Goal: Task Accomplishment & Management: Manage account settings

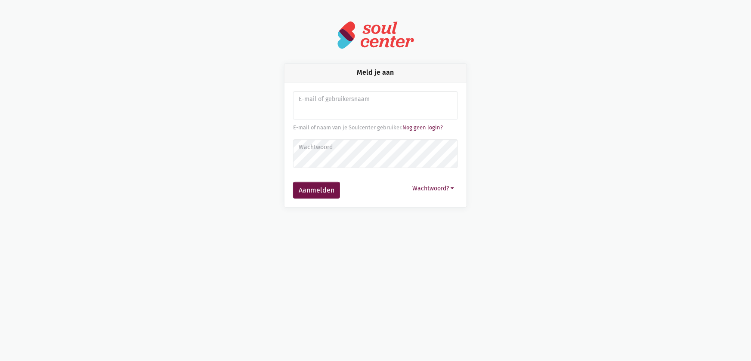
type input "[EMAIL_ADDRESS][DOMAIN_NAME]"
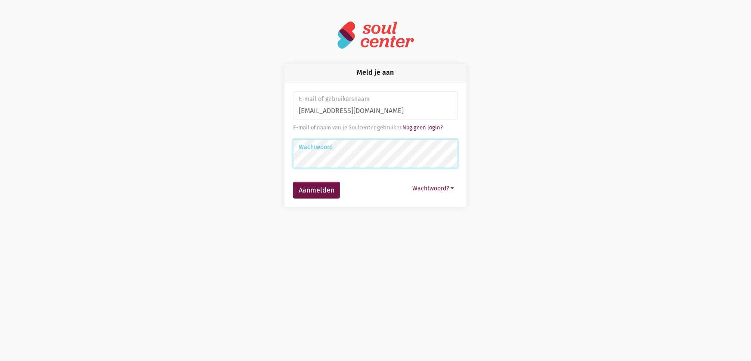
click at [293, 182] on button "Aanmelden" at bounding box center [316, 190] width 47 height 17
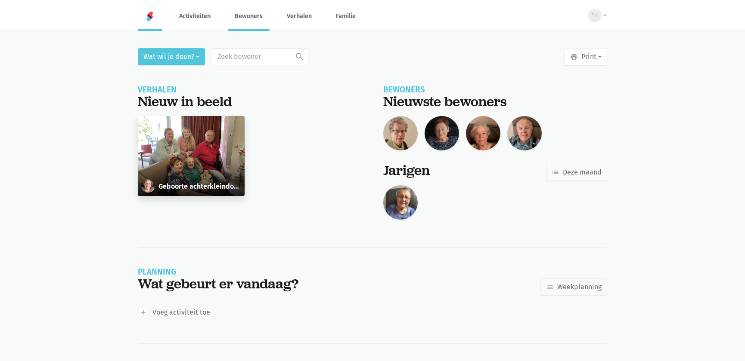
click at [256, 20] on link "Bewoners" at bounding box center [249, 16] width 42 height 29
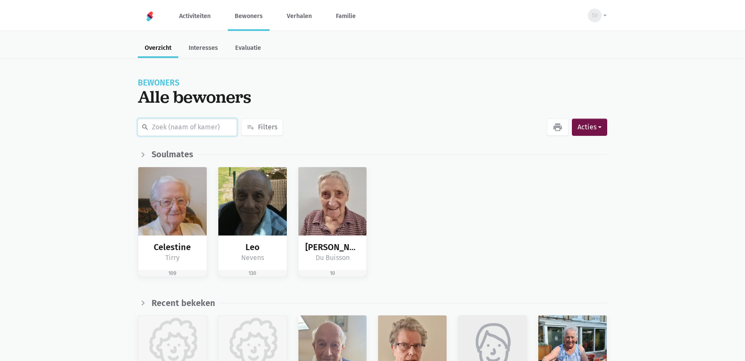
click at [183, 127] on input "text" at bounding box center [187, 127] width 99 height 17
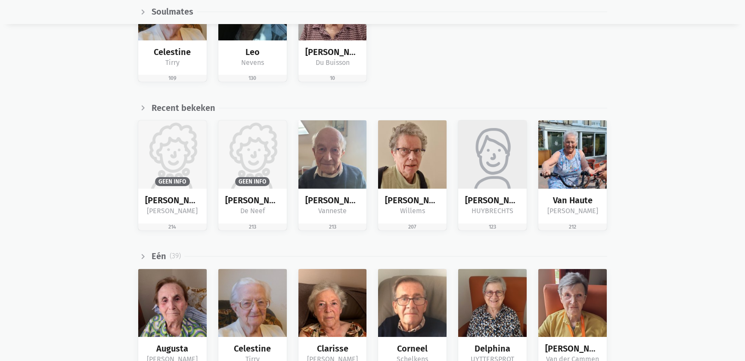
scroll to position [156, 0]
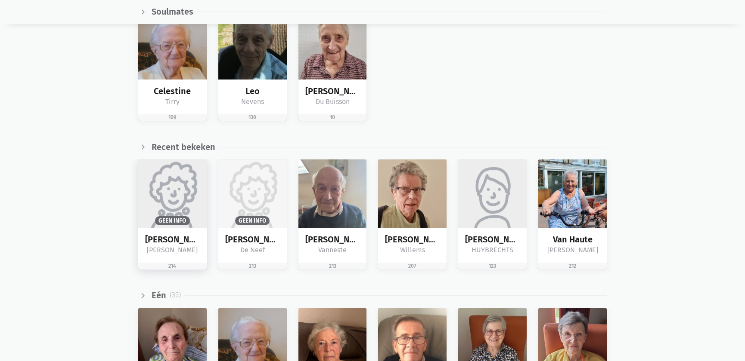
click at [173, 199] on img at bounding box center [172, 194] width 68 height 68
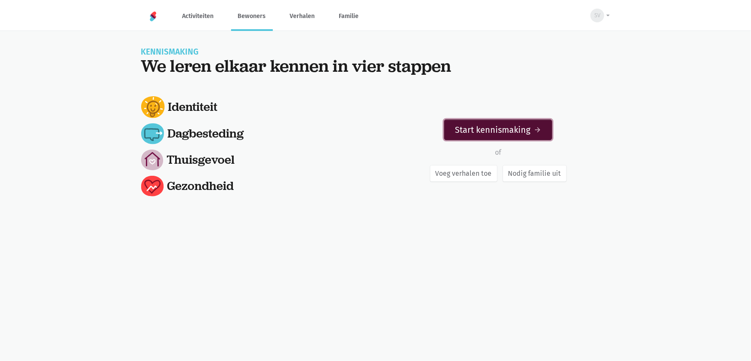
click at [482, 135] on link "Start kennismaking arrow_forward" at bounding box center [498, 130] width 108 height 21
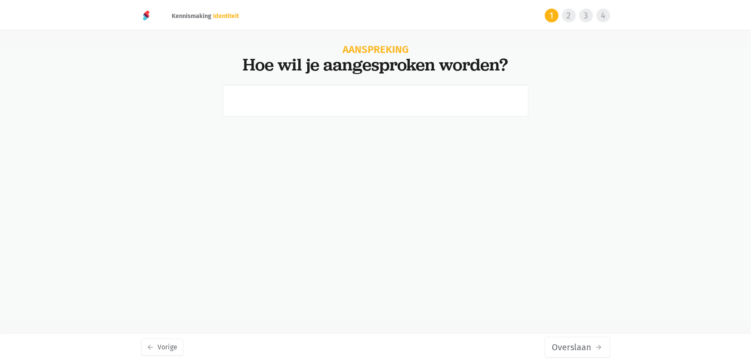
click at [51, 81] on div "Aanspreking Hoe wil je aangesproken worden? arrow_back Vorige Overslaan arrow_f…" at bounding box center [375, 115] width 751 height 141
click at [295, 97] on input "text" at bounding box center [376, 101] width 306 height 32
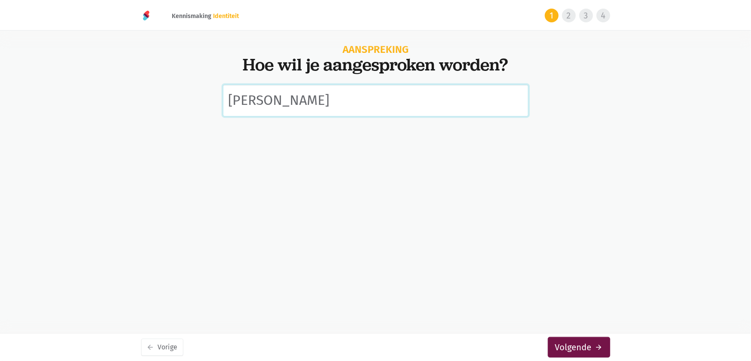
type input "Marie-Louise"
click at [92, 206] on html "notification_important Opgepast Je gebruikt een verouderde internet browser waa…" at bounding box center [375, 103] width 751 height 206
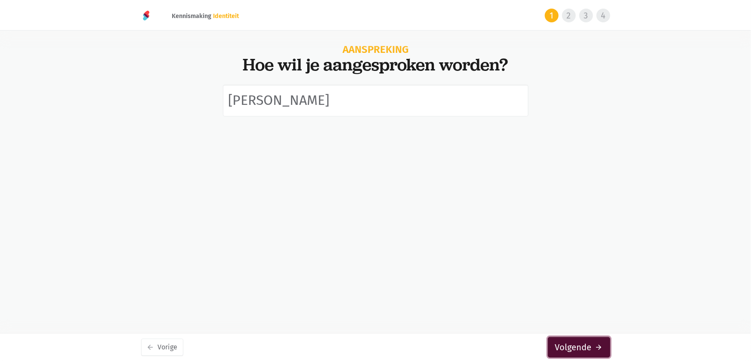
click at [575, 352] on button "Volgende arrow_forward" at bounding box center [579, 347] width 62 height 21
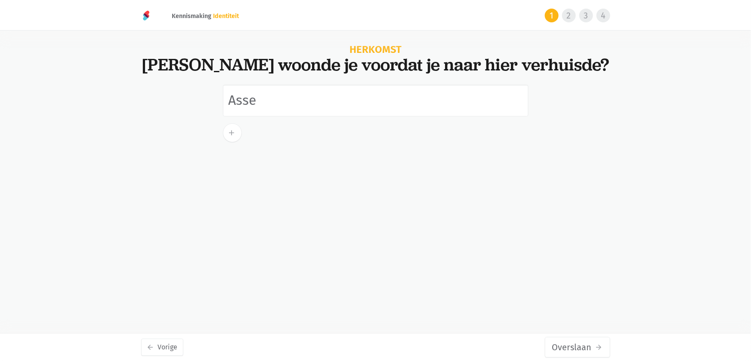
type input "Asse"
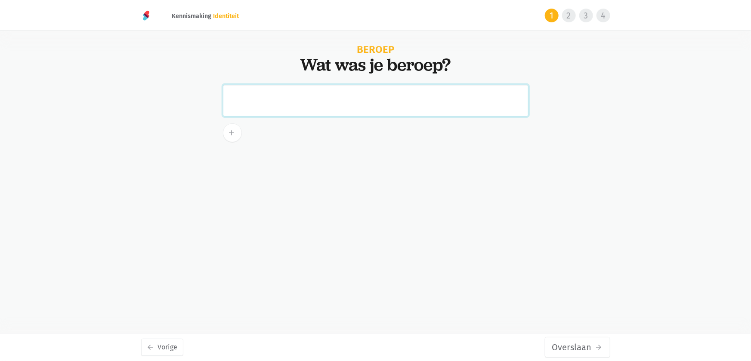
paste input "was zelfstandige, naaister, had een boetiek Marie Louise te Asse. Heeft ook nog…"
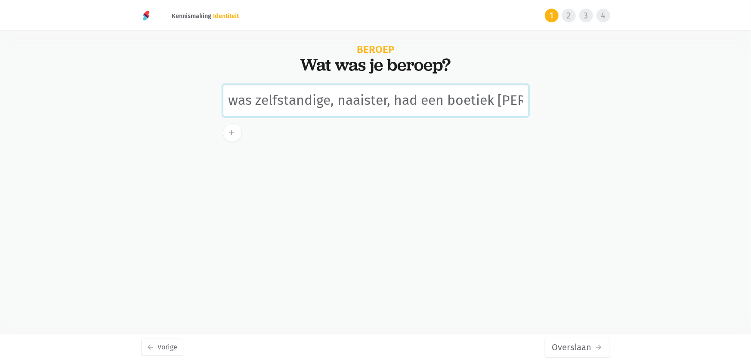
scroll to position [0, 318]
type input "was zelfstandige, naaister, had een boetiek Marie Louise te Asse. Heeft ook nog…"
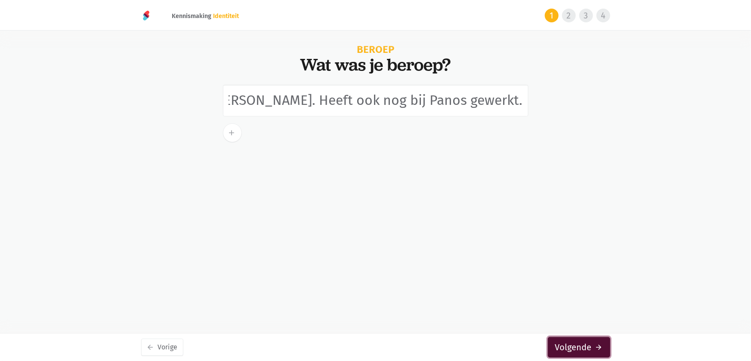
click at [582, 349] on button "Volgende arrow_forward" at bounding box center [579, 347] width 62 height 21
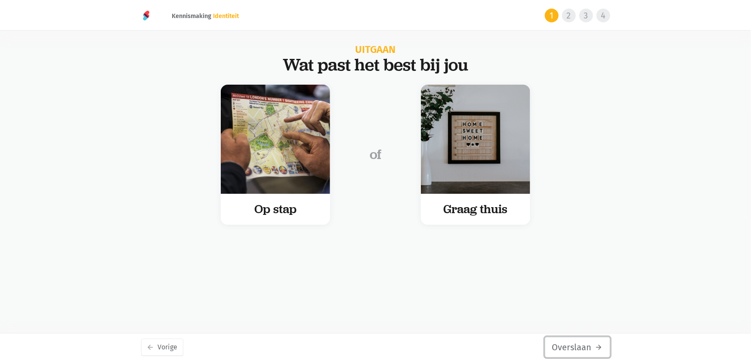
click at [578, 346] on button "Overslaan arrow_forward" at bounding box center [577, 347] width 65 height 21
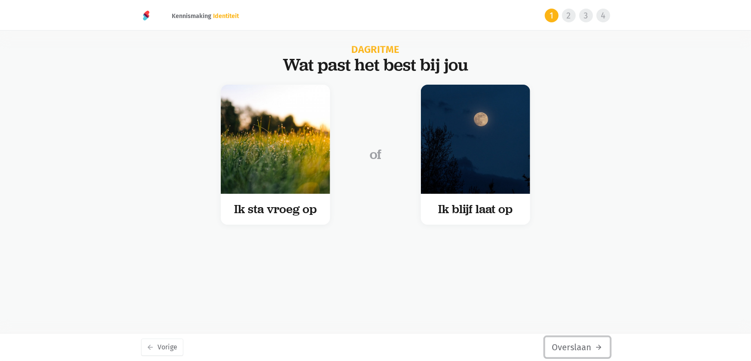
click at [578, 346] on button "Overslaan arrow_forward" at bounding box center [577, 347] width 65 height 21
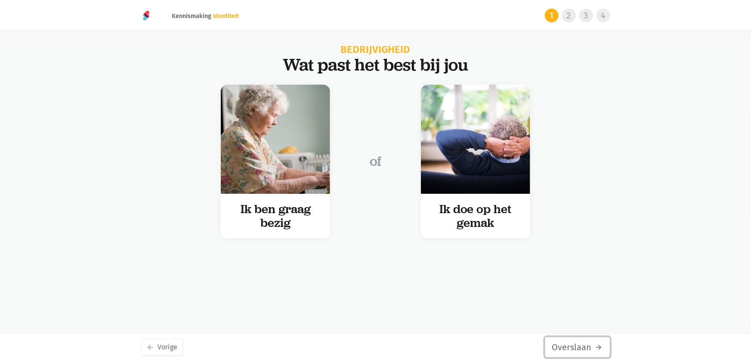
click at [578, 346] on button "Overslaan arrow_forward" at bounding box center [577, 347] width 65 height 21
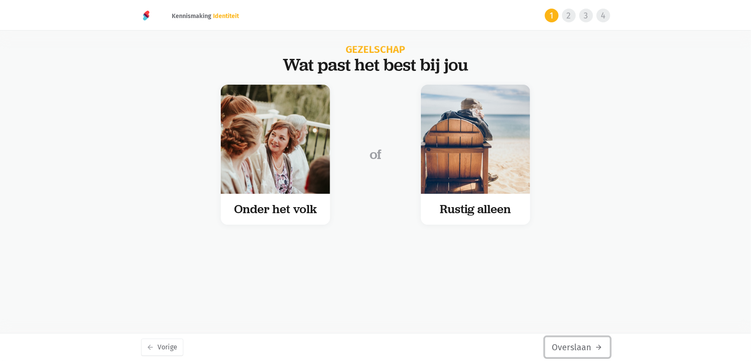
click at [578, 346] on button "Overslaan arrow_forward" at bounding box center [577, 347] width 65 height 21
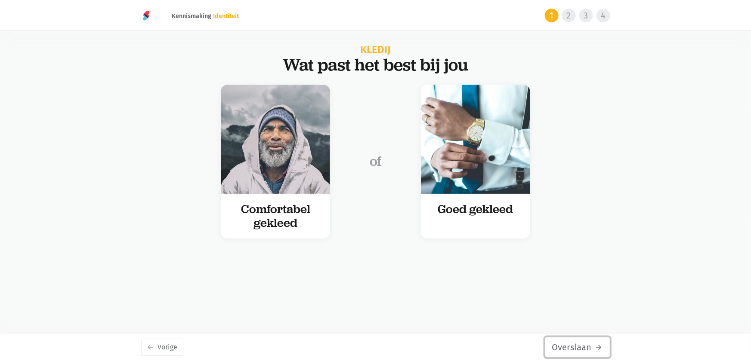
click at [578, 346] on button "Overslaan arrow_forward" at bounding box center [577, 347] width 65 height 21
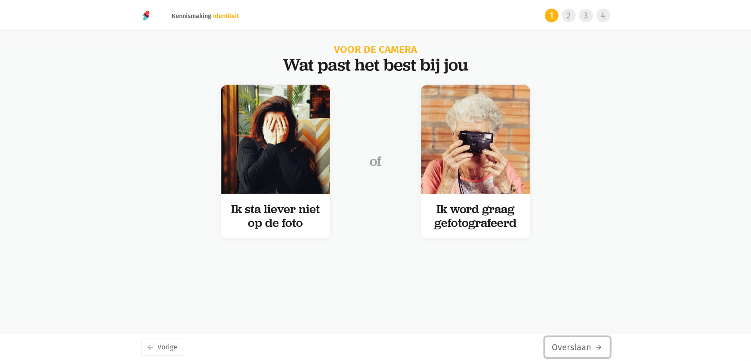
click at [578, 346] on button "Overslaan arrow_forward" at bounding box center [577, 347] width 65 height 21
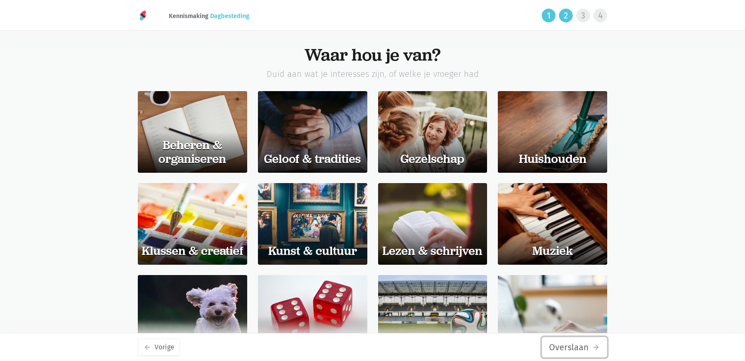
drag, startPoint x: 0, startPoint y: 0, endPoint x: 578, endPoint y: 346, distance: 673.3
click at [578, 346] on button "Overslaan arrow_forward" at bounding box center [573, 347] width 65 height 21
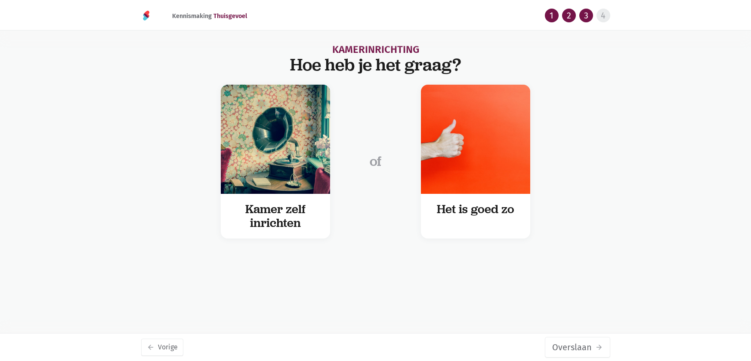
click at [578, 346] on button "Overslaan arrow_forward" at bounding box center [577, 347] width 65 height 21
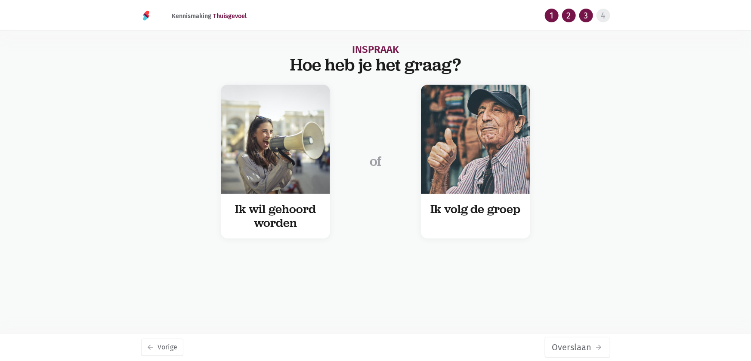
click at [578, 346] on button "Overslaan arrow_forward" at bounding box center [577, 347] width 65 height 21
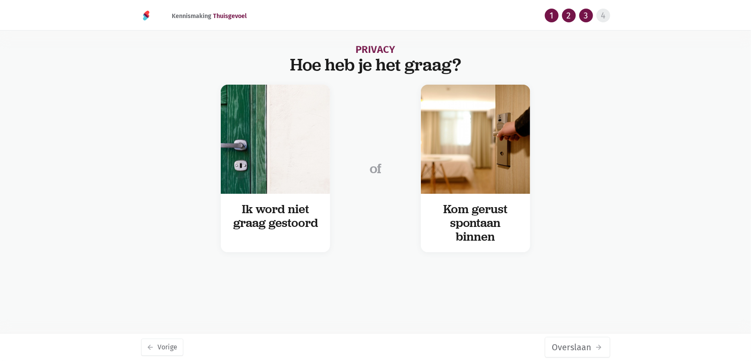
click at [578, 346] on button "Overslaan arrow_forward" at bounding box center [577, 347] width 65 height 21
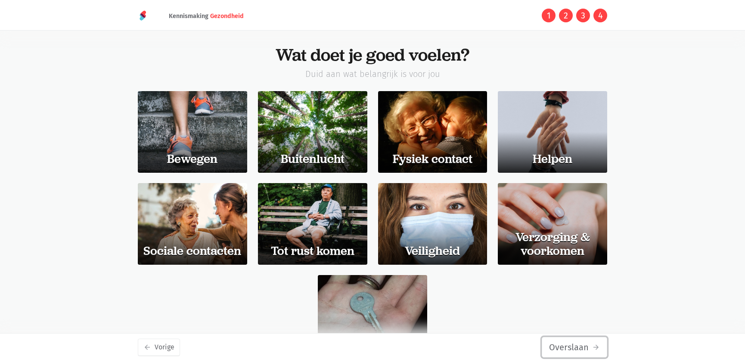
click at [578, 346] on button "Overslaan arrow_forward" at bounding box center [573, 347] width 65 height 21
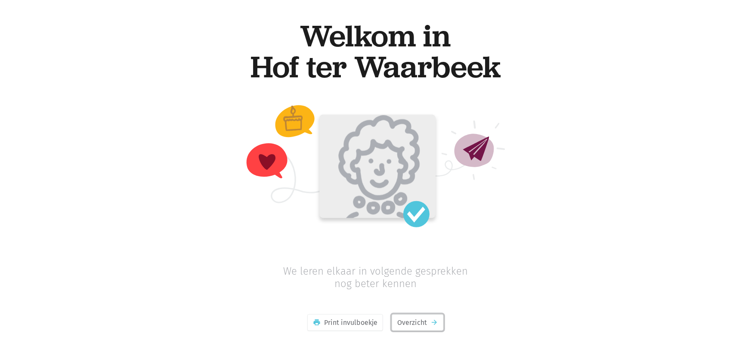
click at [409, 322] on link "Overzicht arrow_forward" at bounding box center [418, 323] width 52 height 17
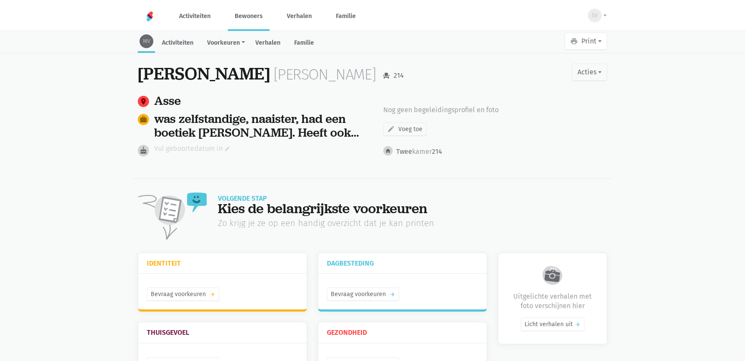
click at [186, 144] on link "Vul geboortedatum in edit" at bounding box center [192, 148] width 76 height 11
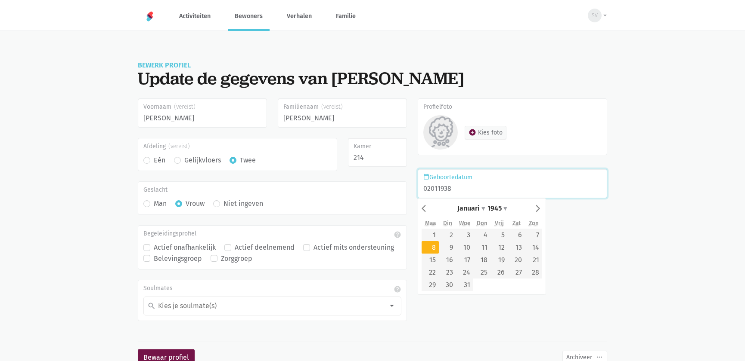
type input "02/01/1938"
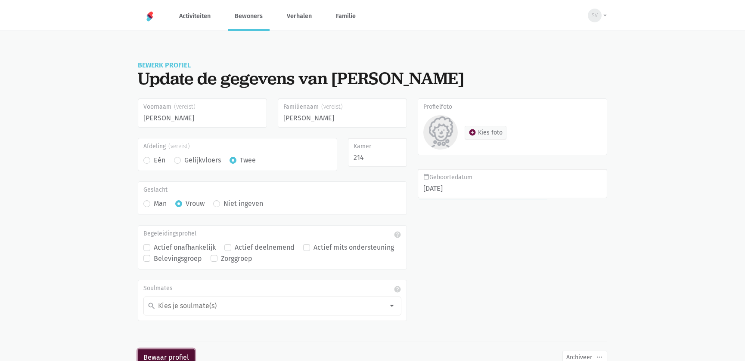
click at [146, 351] on button "Bewaar profiel" at bounding box center [166, 357] width 57 height 17
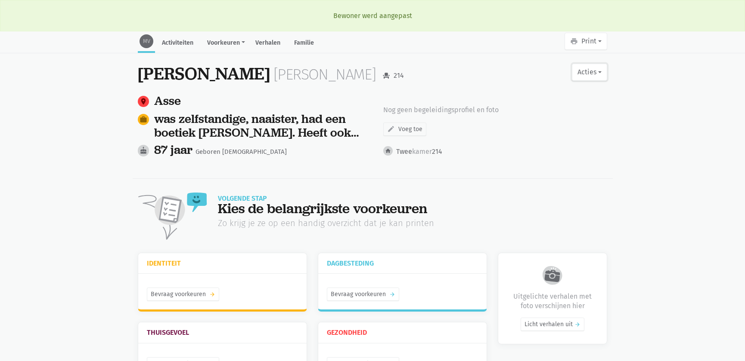
click at [599, 72] on button "Acties" at bounding box center [589, 72] width 35 height 17
click at [530, 89] on link "edit Bewerk profiel" at bounding box center [554, 94] width 108 height 15
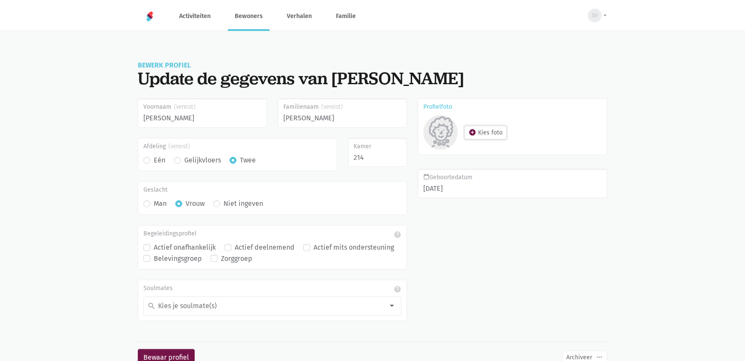
click at [489, 127] on button "add_circle Kies foto" at bounding box center [485, 132] width 42 height 13
click at [112, 228] on main "Bewerk profiel Update de gegevens van [PERSON_NAME] Voornaam [PERSON_NAME] Fami…" at bounding box center [372, 209] width 745 height 315
click at [171, 355] on button "Bewaar profiel" at bounding box center [166, 357] width 57 height 17
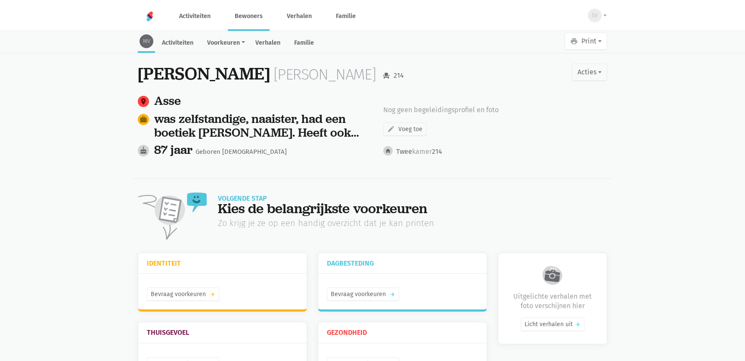
click at [244, 20] on link "Bewoners" at bounding box center [249, 16] width 42 height 29
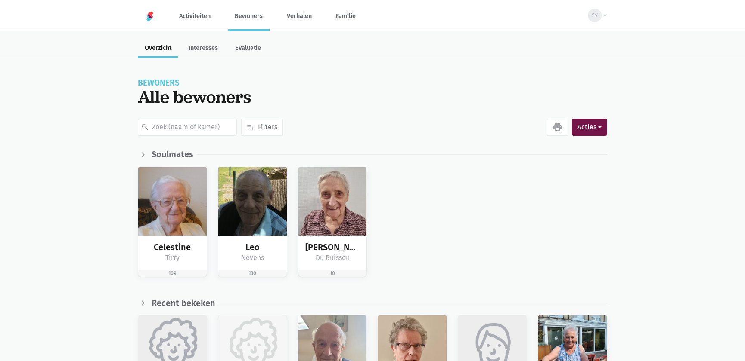
click at [160, 117] on div "search" at bounding box center [187, 127] width 103 height 21
click at [164, 130] on input "text" at bounding box center [187, 127] width 99 height 17
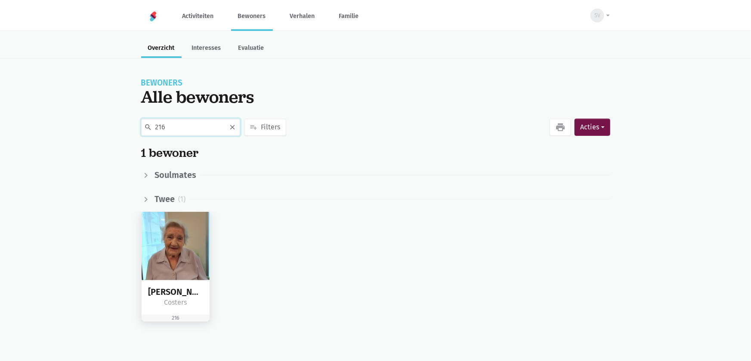
type input "216"
click at [182, 241] on img at bounding box center [176, 246] width 68 height 68
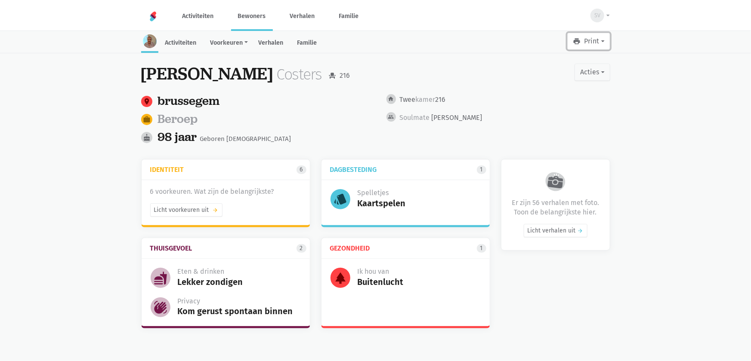
click at [584, 40] on button "print Print" at bounding box center [588, 41] width 43 height 17
click at [550, 65] on link "Leesboekje" at bounding box center [568, 63] width 83 height 15
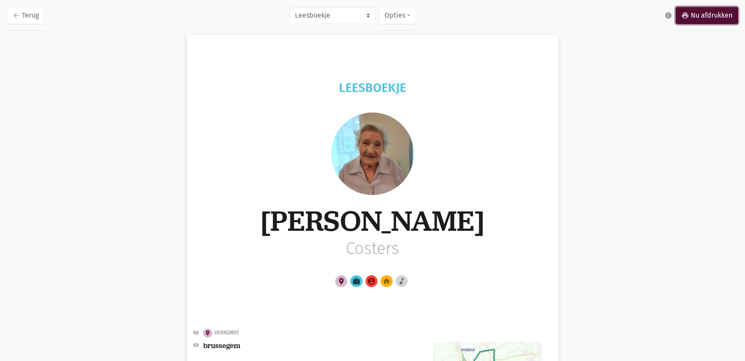
click at [702, 9] on link "print Nu afdrukken" at bounding box center [706, 15] width 62 height 17
click at [22, 17] on link "arrow_back Terug" at bounding box center [25, 15] width 37 height 17
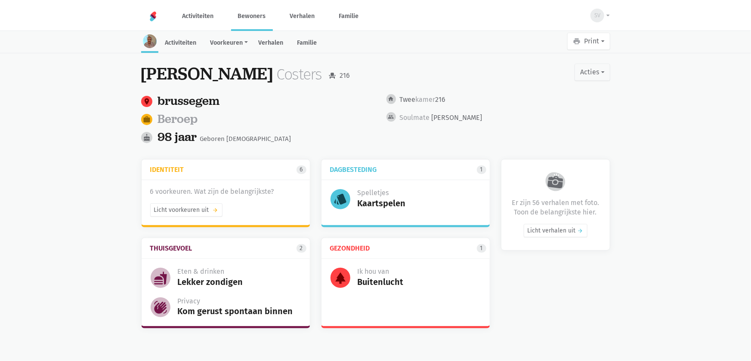
click at [260, 16] on link "Bewoners" at bounding box center [252, 16] width 42 height 29
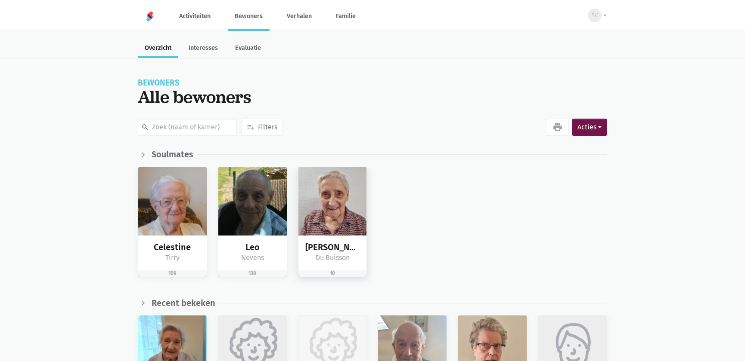
click at [323, 193] on img at bounding box center [332, 201] width 68 height 68
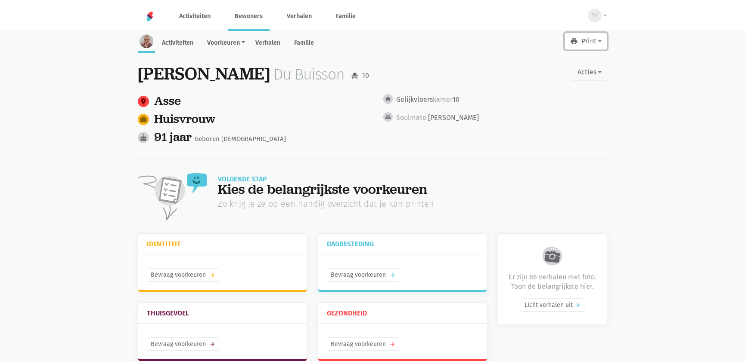
click at [594, 43] on button "print Print" at bounding box center [585, 41] width 43 height 17
click at [559, 65] on link "Leesboekje" at bounding box center [565, 63] width 83 height 15
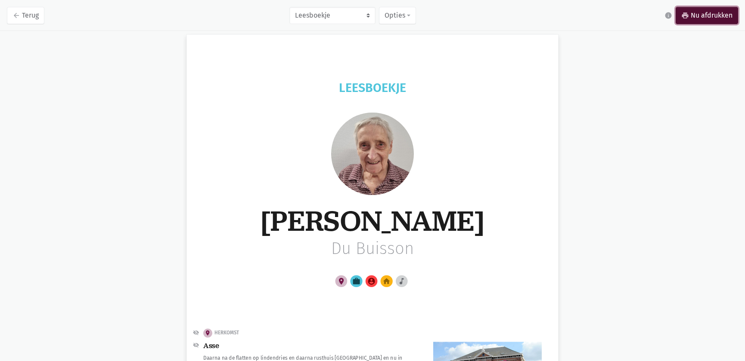
click at [703, 12] on link "print Nu afdrukken" at bounding box center [706, 15] width 62 height 17
click at [18, 12] on icon "arrow_back" at bounding box center [16, 16] width 8 height 8
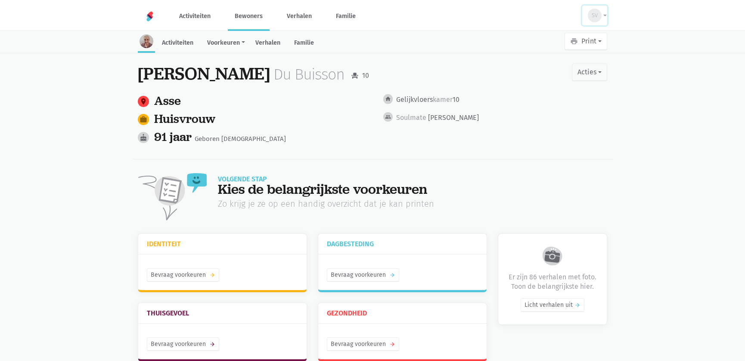
click at [592, 20] on div "SV" at bounding box center [594, 16] width 14 height 14
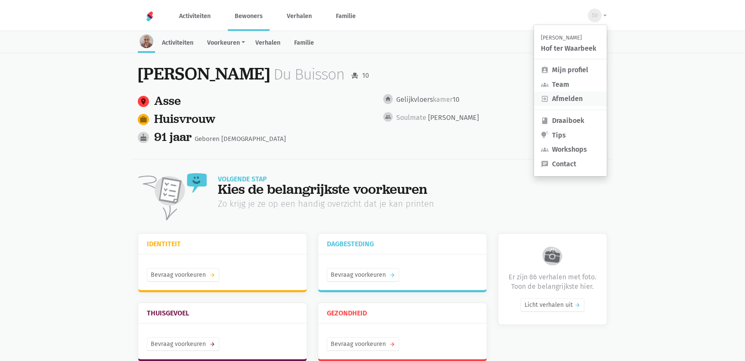
click at [562, 99] on link "exit_to_app Afmelden" at bounding box center [570, 99] width 73 height 15
